Goal: Contribute content

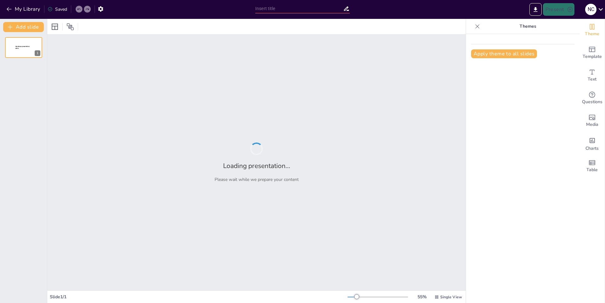
type input "Análisis Demográfico: El País con Mayor Población"
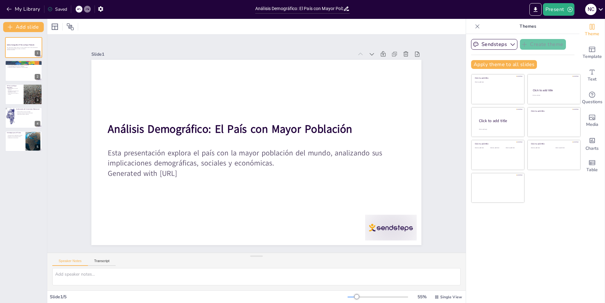
click at [64, 9] on div "Saved" at bounding box center [58, 9] width 20 height 6
click at [55, 10] on div "Saved" at bounding box center [58, 9] width 20 height 6
click at [96, 8] on button "button" at bounding box center [101, 8] width 12 height 11
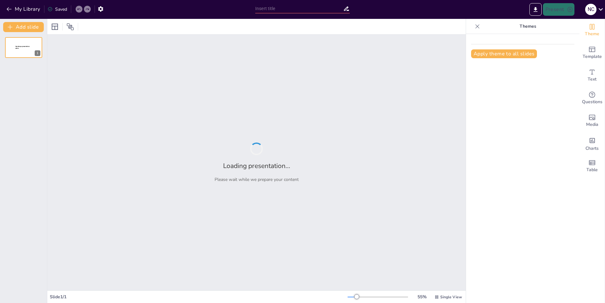
type input "Análisis Demográfico: El País con Mayor Población"
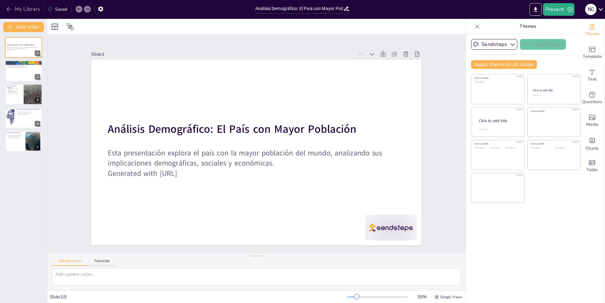
click at [9, 12] on icon "button" at bounding box center [9, 9] width 6 height 6
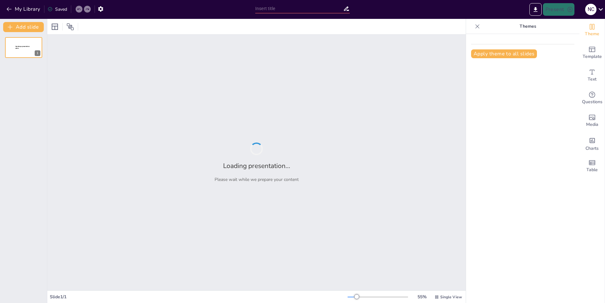
type input "Análisis de Gráficas Económicas en [GEOGRAPHIC_DATA]"
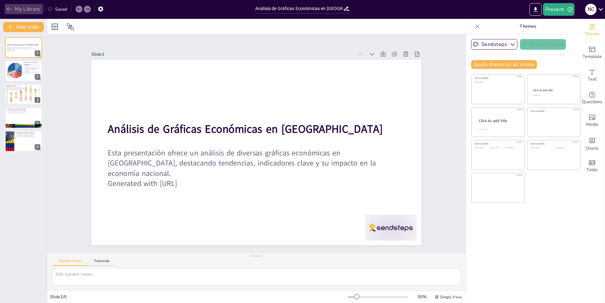
click at [9, 9] on icon "button" at bounding box center [9, 9] width 6 height 6
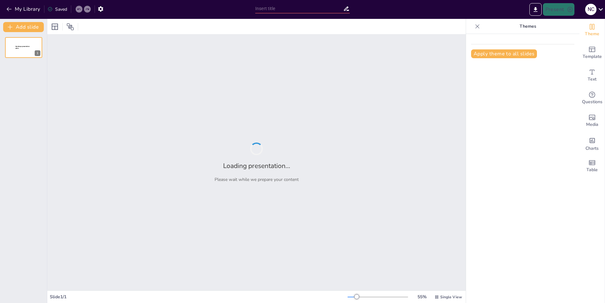
type input "Explorando la Diversidad Cultural de [GEOGRAPHIC_DATA]"
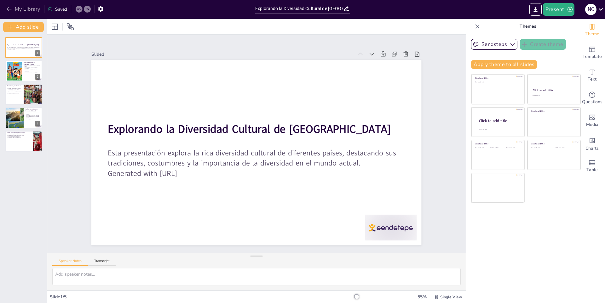
click at [11, 6] on icon "button" at bounding box center [9, 9] width 6 height 6
